Goal: Task Accomplishment & Management: Manage account settings

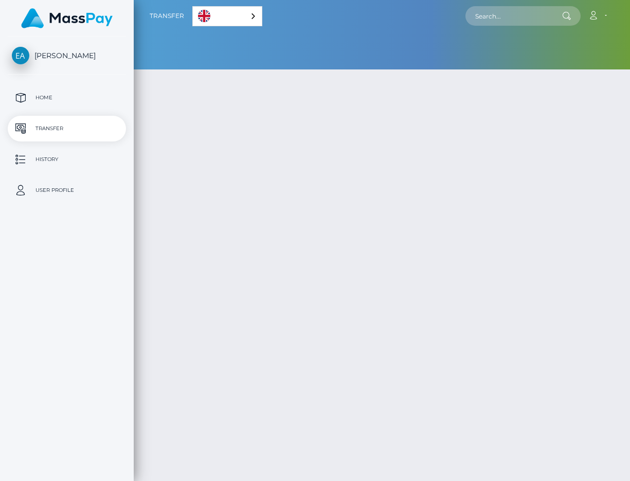
select select
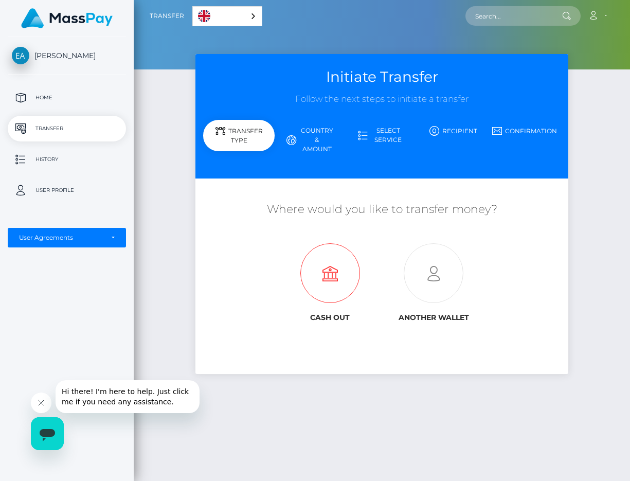
click at [324, 285] on icon at bounding box center [329, 274] width 103 height 60
click at [47, 429] on icon "Open messaging window" at bounding box center [47, 435] width 15 height 12
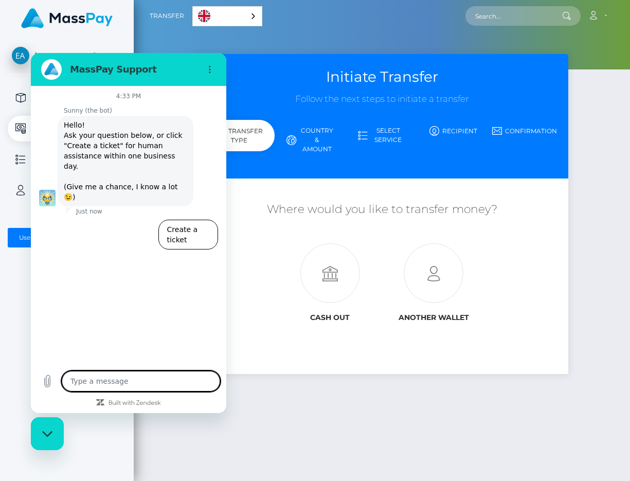
click at [276, 288] on div "Cash out Another wallet" at bounding box center [382, 279] width 310 height 93
click at [56, 450] on button "Close messaging window" at bounding box center [47, 433] width 33 height 33
type textarea "x"
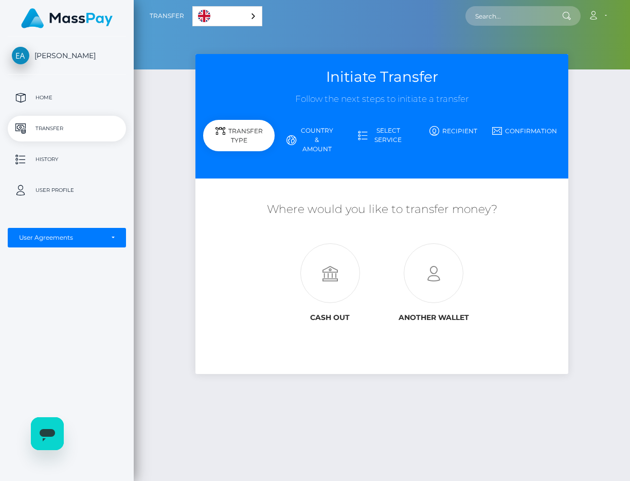
click at [74, 135] on p "Transfer" at bounding box center [67, 128] width 110 height 15
click at [331, 260] on icon at bounding box center [329, 274] width 103 height 60
click at [429, 259] on icon at bounding box center [433, 274] width 103 height 60
click at [209, 9] on link "English" at bounding box center [227, 16] width 69 height 19
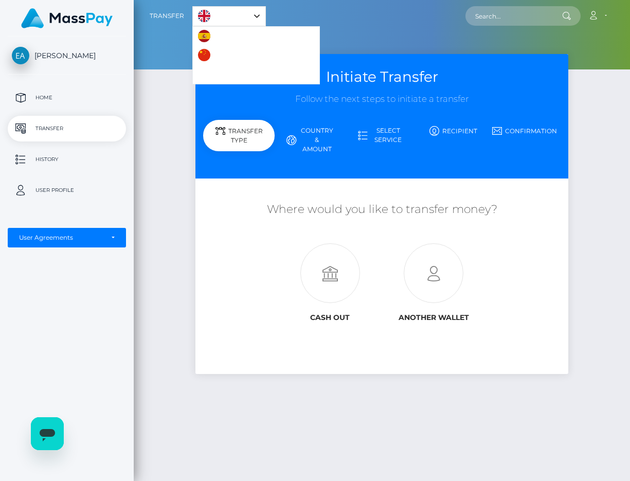
click at [208, 55] on img "Language list" at bounding box center [204, 55] width 12 height 12
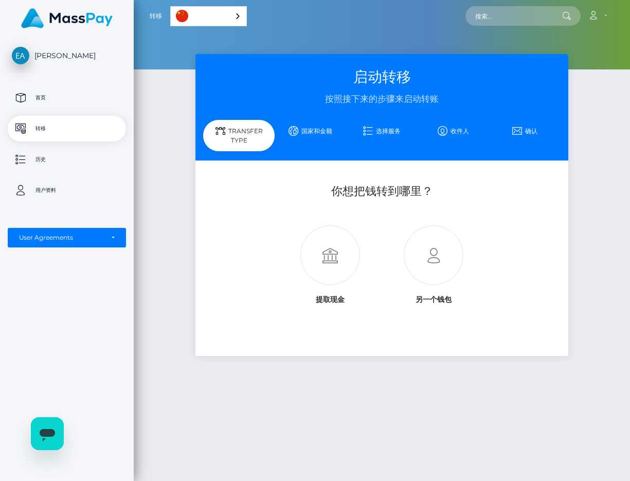
click at [209, 19] on link "中文 (简体)" at bounding box center [209, 16] width 76 height 19
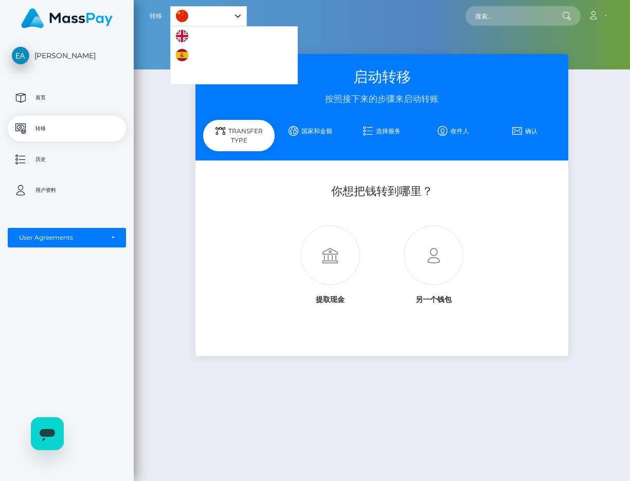
click at [184, 75] on link "Português ([GEOGRAPHIC_DATA])" at bounding box center [234, 74] width 127 height 19
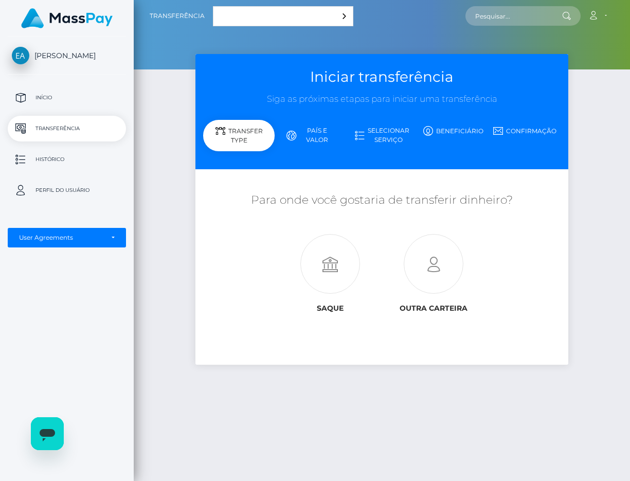
click at [230, 21] on link "Português ([GEOGRAPHIC_DATA])" at bounding box center [282, 16] width 139 height 19
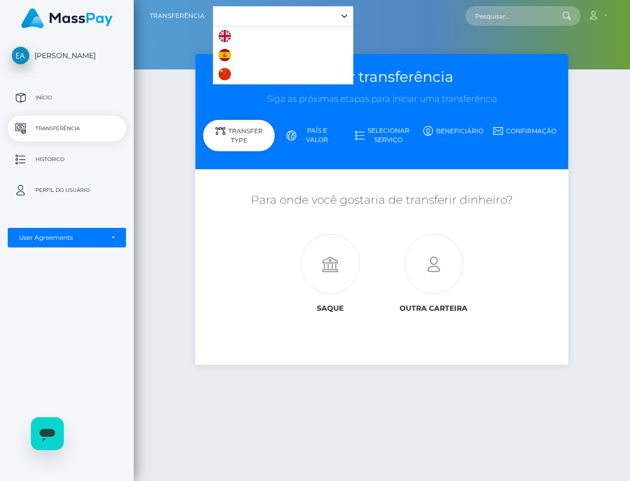
click at [224, 37] on img "Language list" at bounding box center [225, 36] width 12 height 12
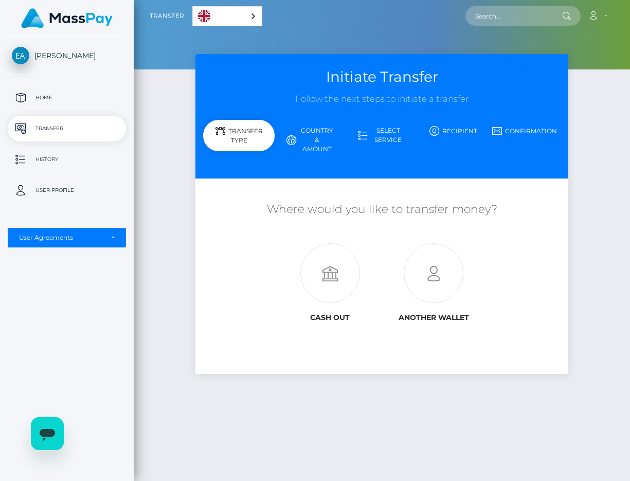
click at [76, 84] on div "[PERSON_NAME] Home Transfer History User Profile User Agreements" at bounding box center [67, 258] width 134 height 442
click at [66, 92] on p "Home" at bounding box center [67, 97] width 110 height 15
